Goal: Task Accomplishment & Management: Use online tool/utility

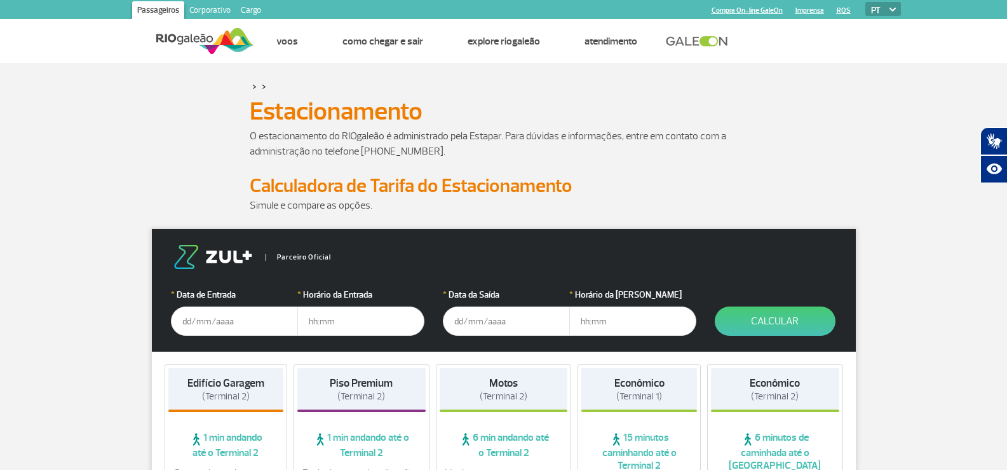
click at [234, 320] on input "text" at bounding box center [234, 320] width 127 height 29
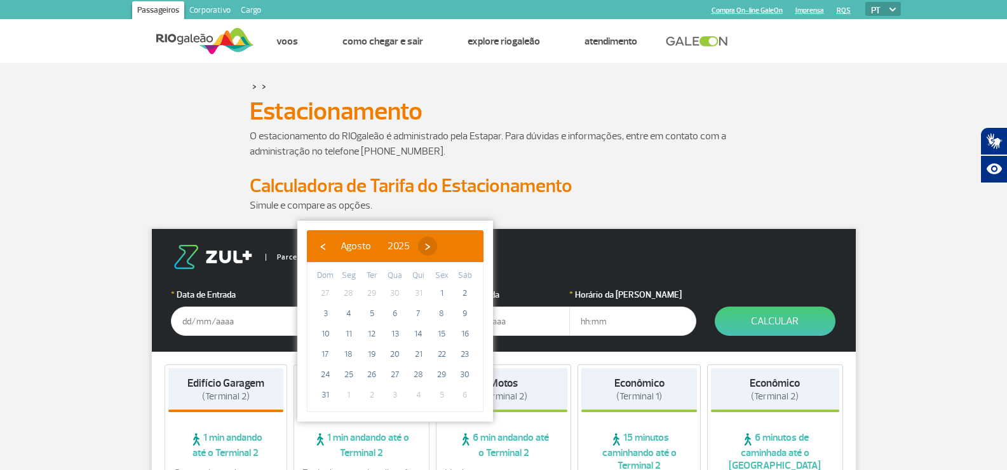
click at [437, 244] on span "›" at bounding box center [427, 245] width 19 height 19
click at [466, 350] on span "27" at bounding box center [465, 354] width 20 height 20
type input "27/09/2025"
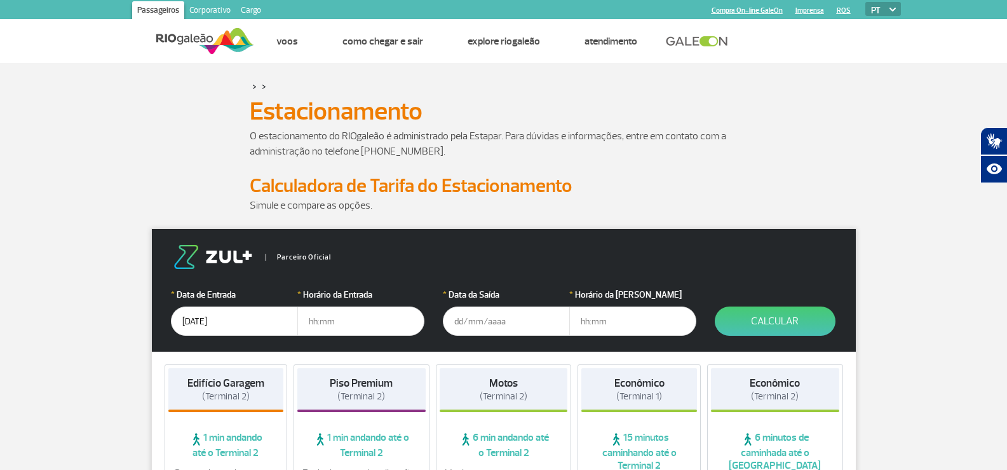
click at [336, 319] on input "text" at bounding box center [360, 320] width 127 height 29
type input "10:30"
click at [455, 322] on input "text" at bounding box center [506, 320] width 127 height 29
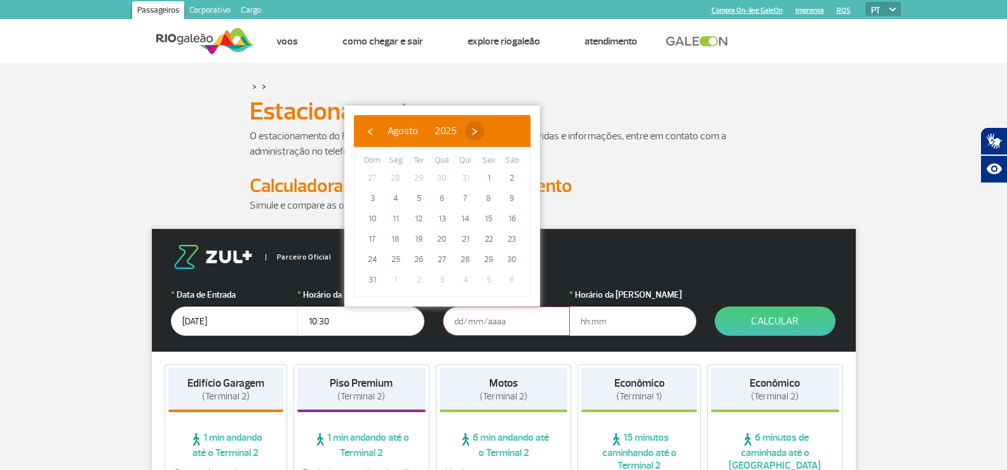
click at [484, 128] on span "›" at bounding box center [474, 130] width 19 height 19
click at [422, 259] on span "30" at bounding box center [419, 259] width 20 height 20
type input "30/09/2025"
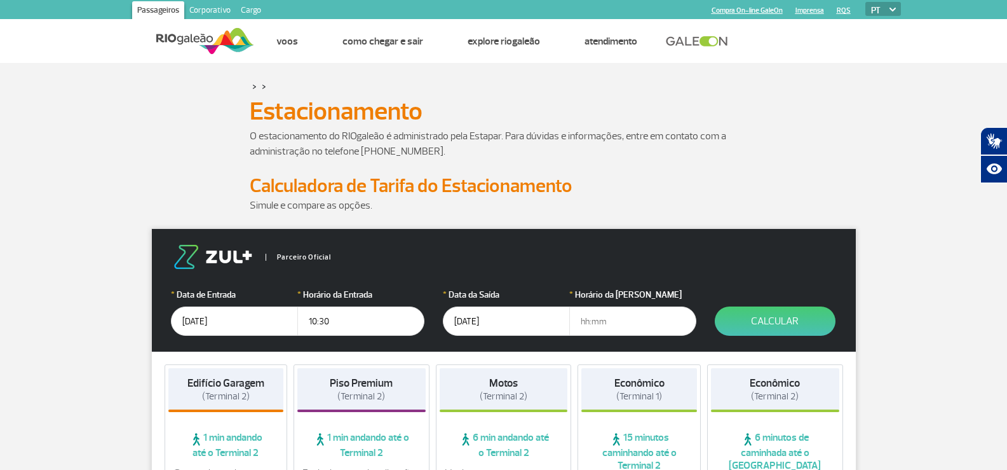
click at [586, 325] on input "text" at bounding box center [632, 320] width 127 height 29
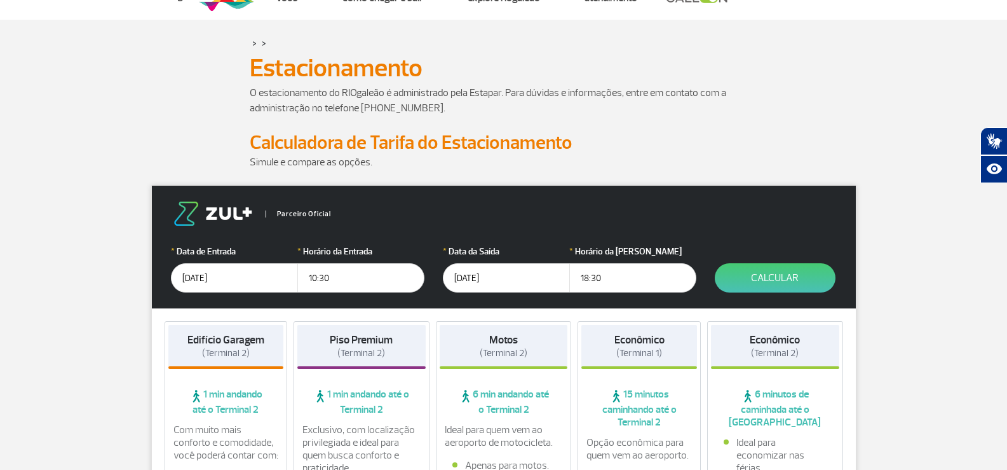
scroll to position [127, 0]
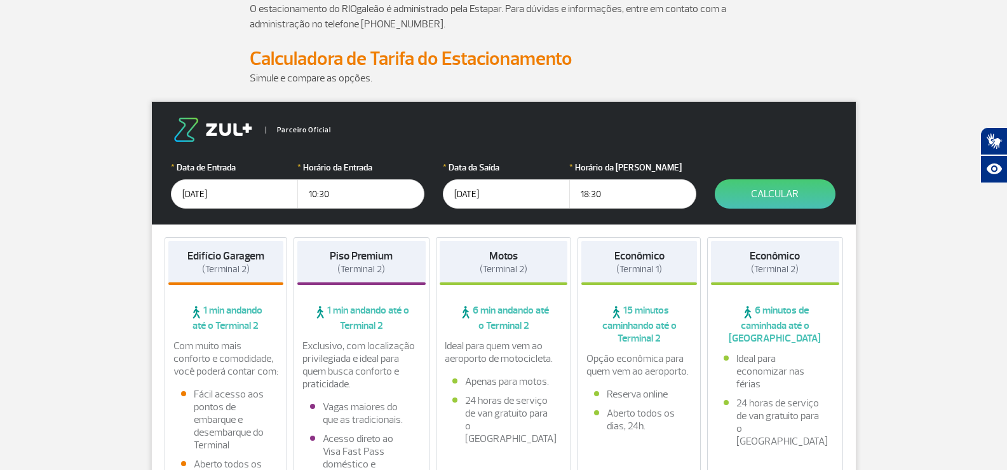
type input "18:30"
click at [773, 191] on button "Calcular" at bounding box center [775, 193] width 121 height 29
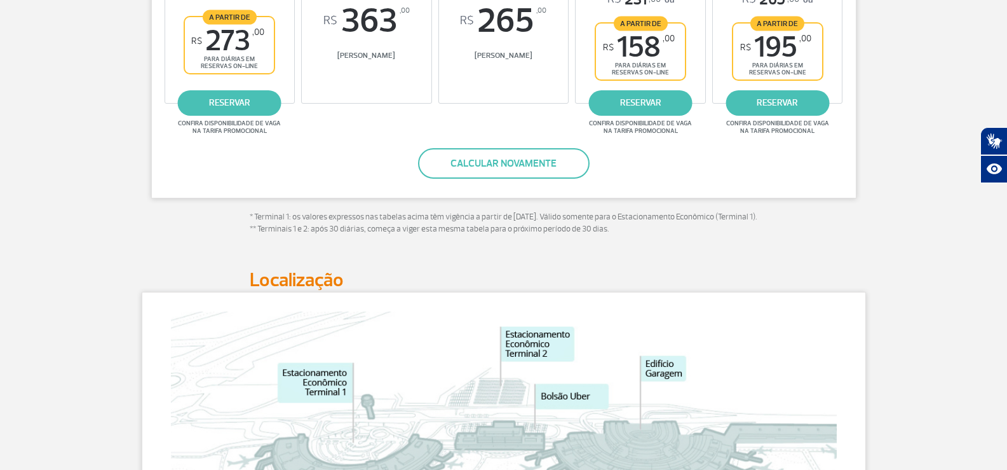
scroll to position [318, 0]
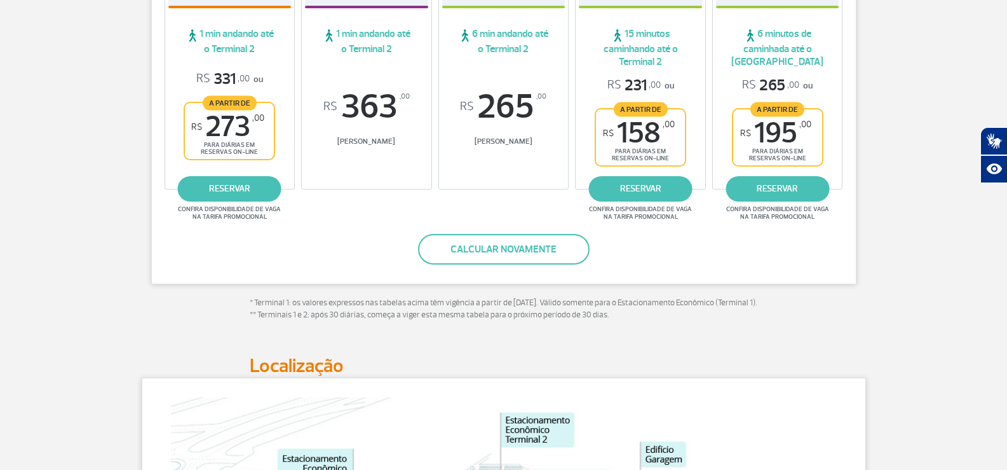
drag, startPoint x: 747, startPoint y: 37, endPoint x: 818, endPoint y: 241, distance: 216.0
click at [818, 241] on div "Valores calculados para o período de: 10h de 27/09/25 até 18h de 30/09/25 Edifí…" at bounding box center [503, 97] width 705 height 374
click at [858, 299] on div "Valores calculados para o período de: 10h de 27/09/25 até 18h de 30/09/25 Edifí…" at bounding box center [504, 126] width 724 height 433
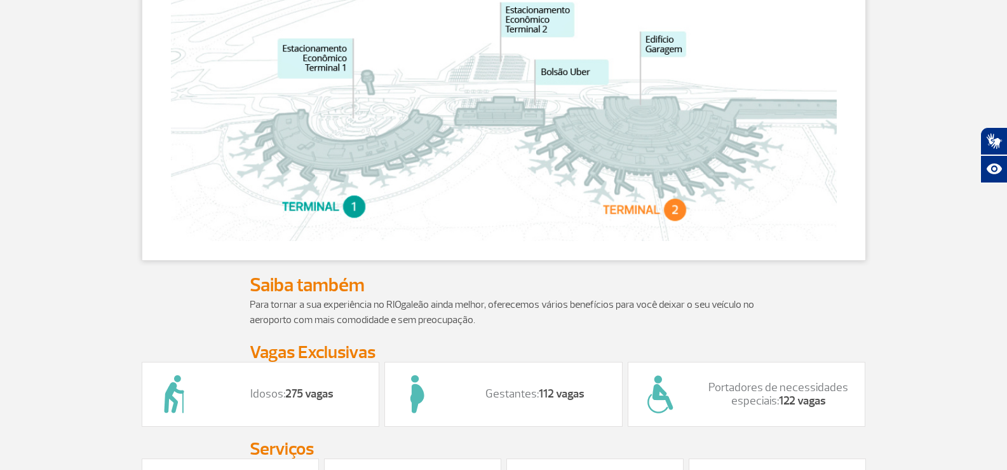
scroll to position [763, 0]
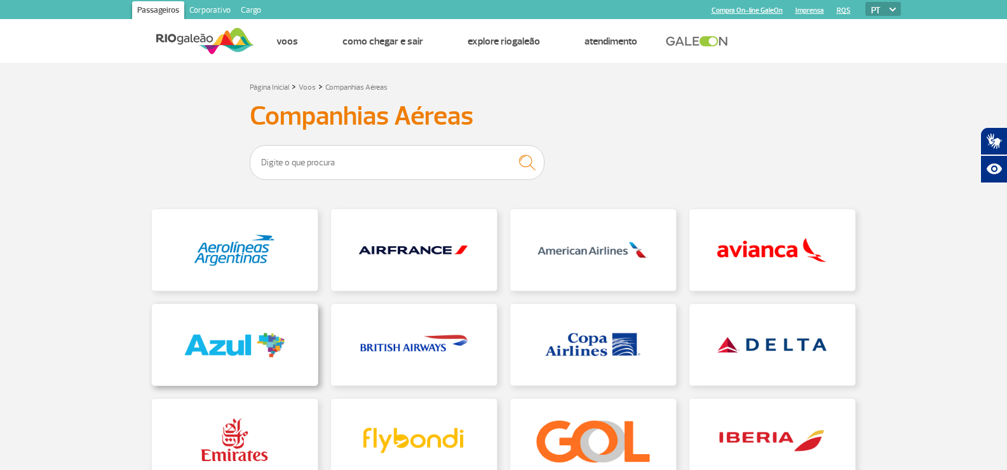
click at [234, 344] on link at bounding box center [235, 344] width 166 height 81
